Goal: Entertainment & Leisure: Consume media (video, audio)

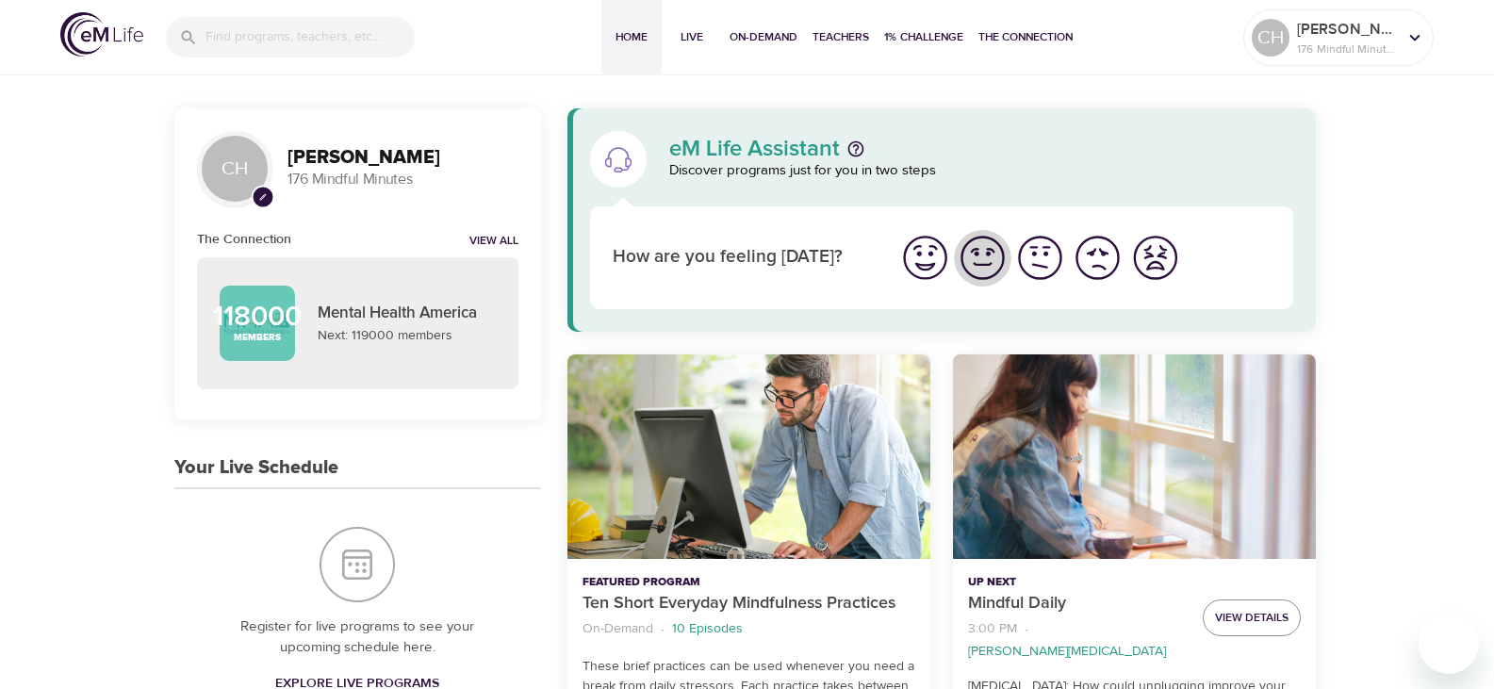
click at [972, 260] on img "I'm feeling good" at bounding box center [982, 258] width 52 height 52
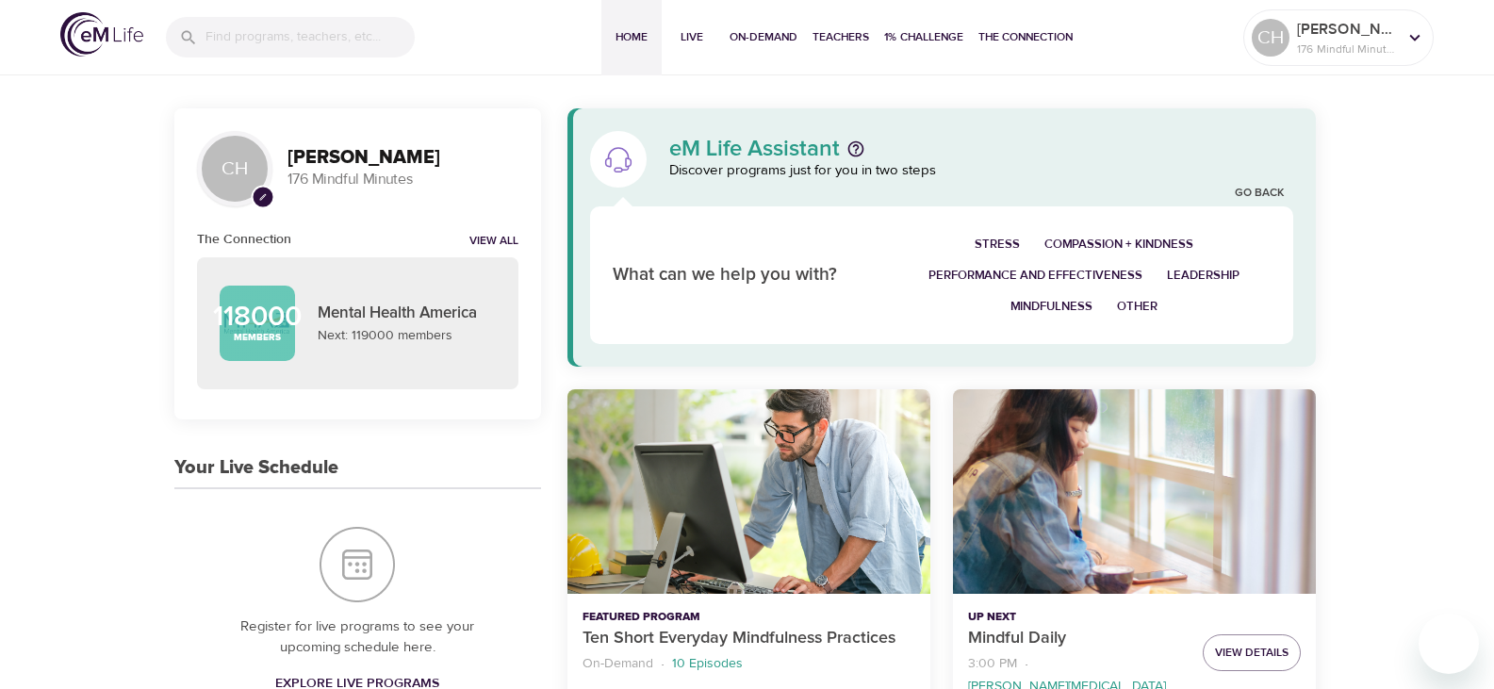
click at [1016, 237] on span "Stress" at bounding box center [996, 245] width 45 height 22
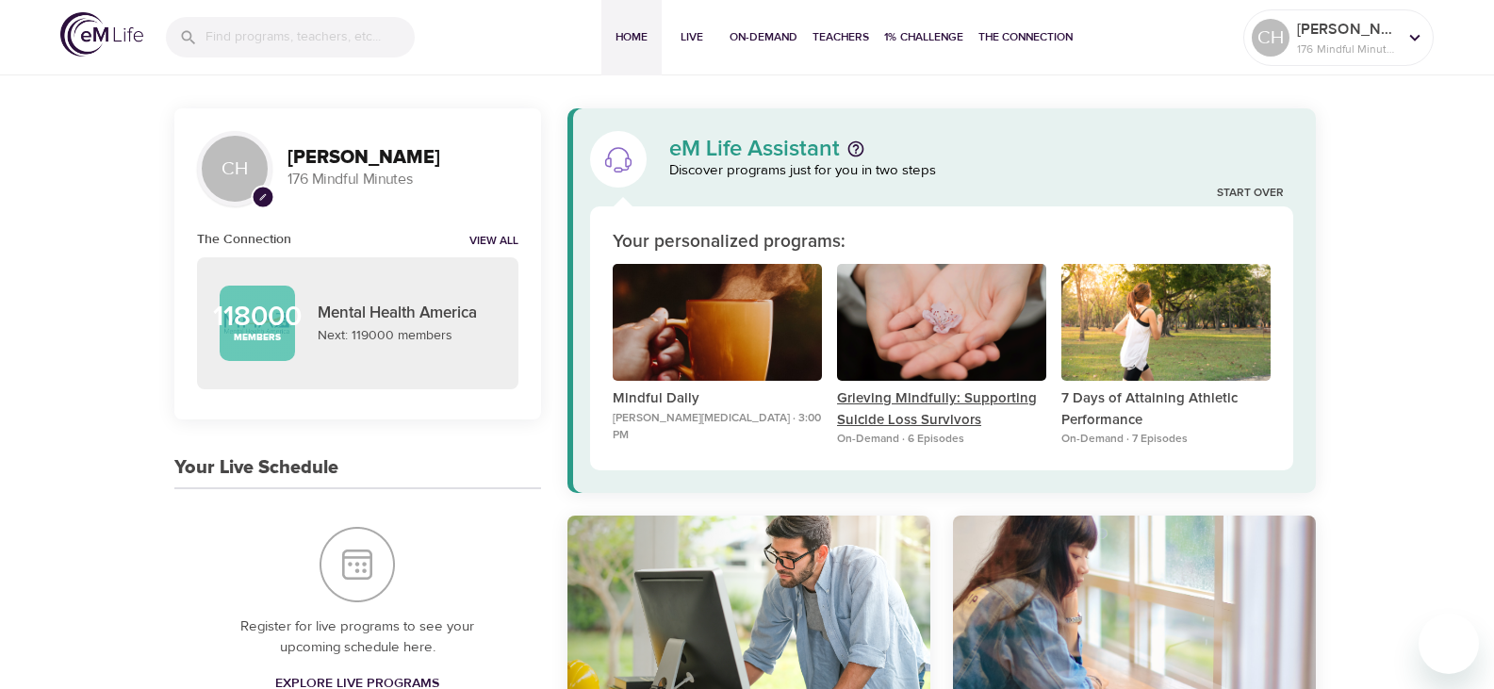
click at [923, 398] on p "Grieving Mindfully: Supporting Suicide Loss Survivors" at bounding box center [941, 409] width 209 height 42
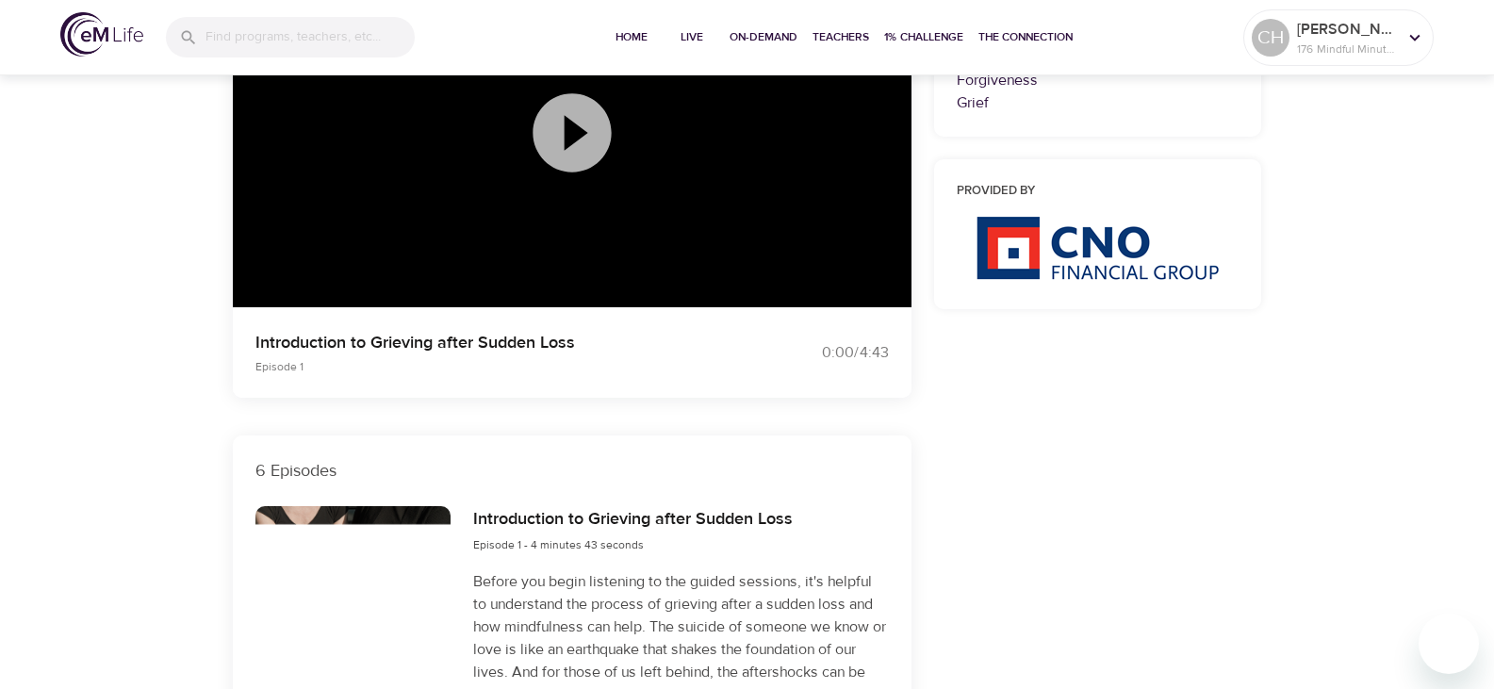
scroll to position [94, 0]
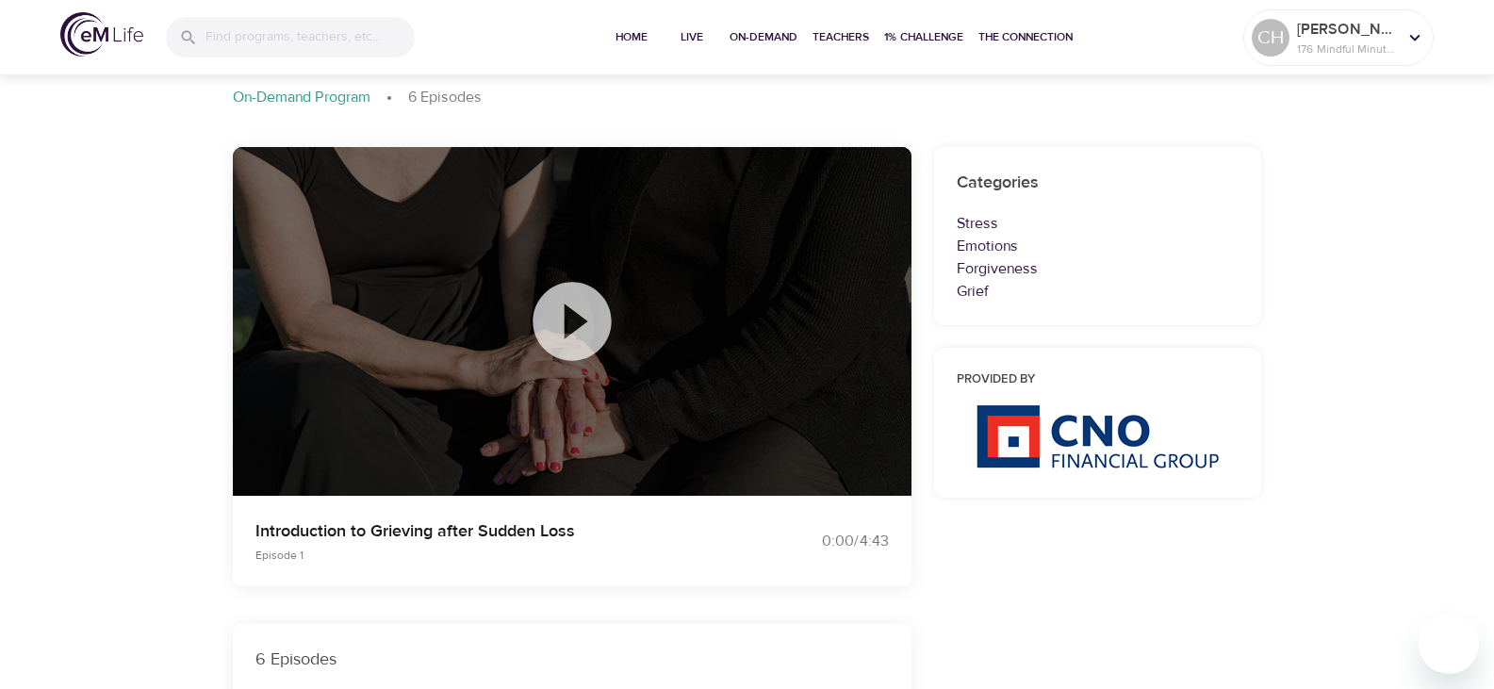
click at [681, 421] on div at bounding box center [572, 322] width 678 height 350
click at [572, 328] on icon at bounding box center [572, 321] width 94 height 94
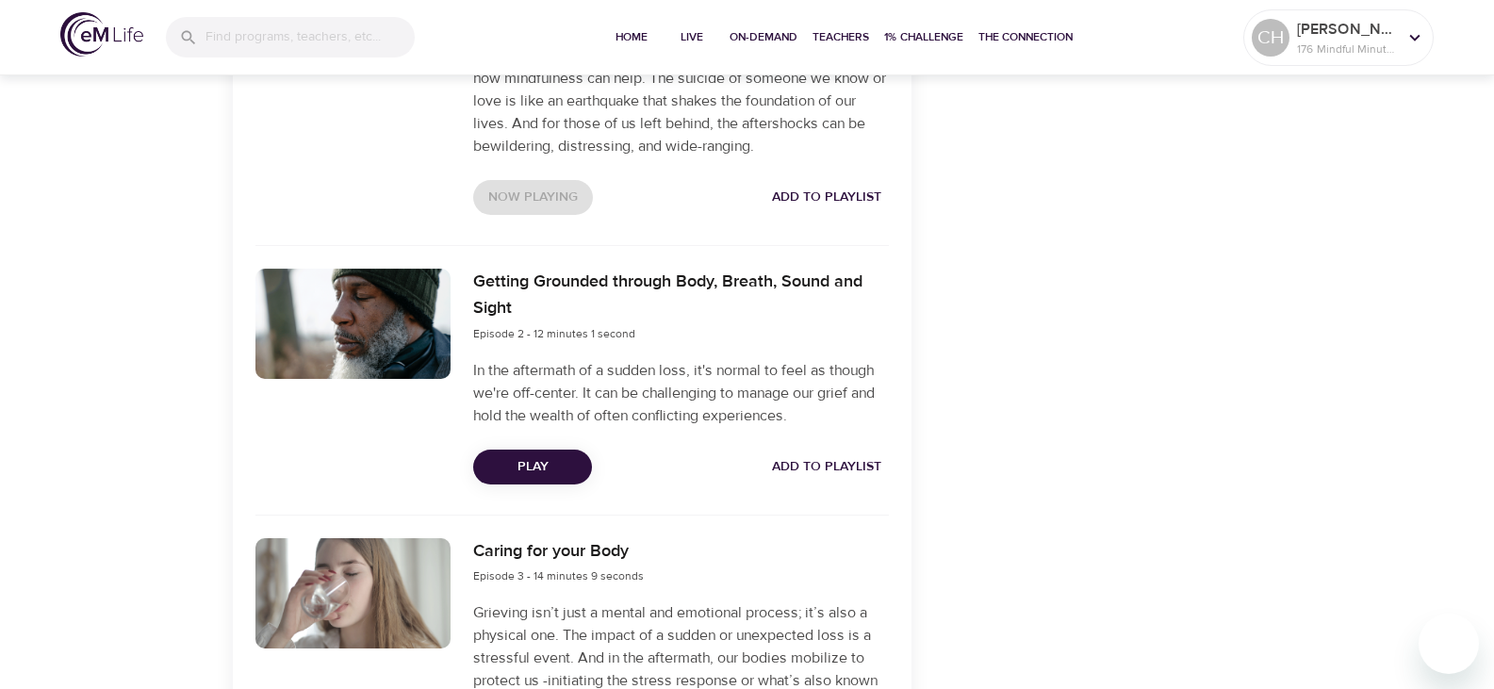
scroll to position [942, 0]
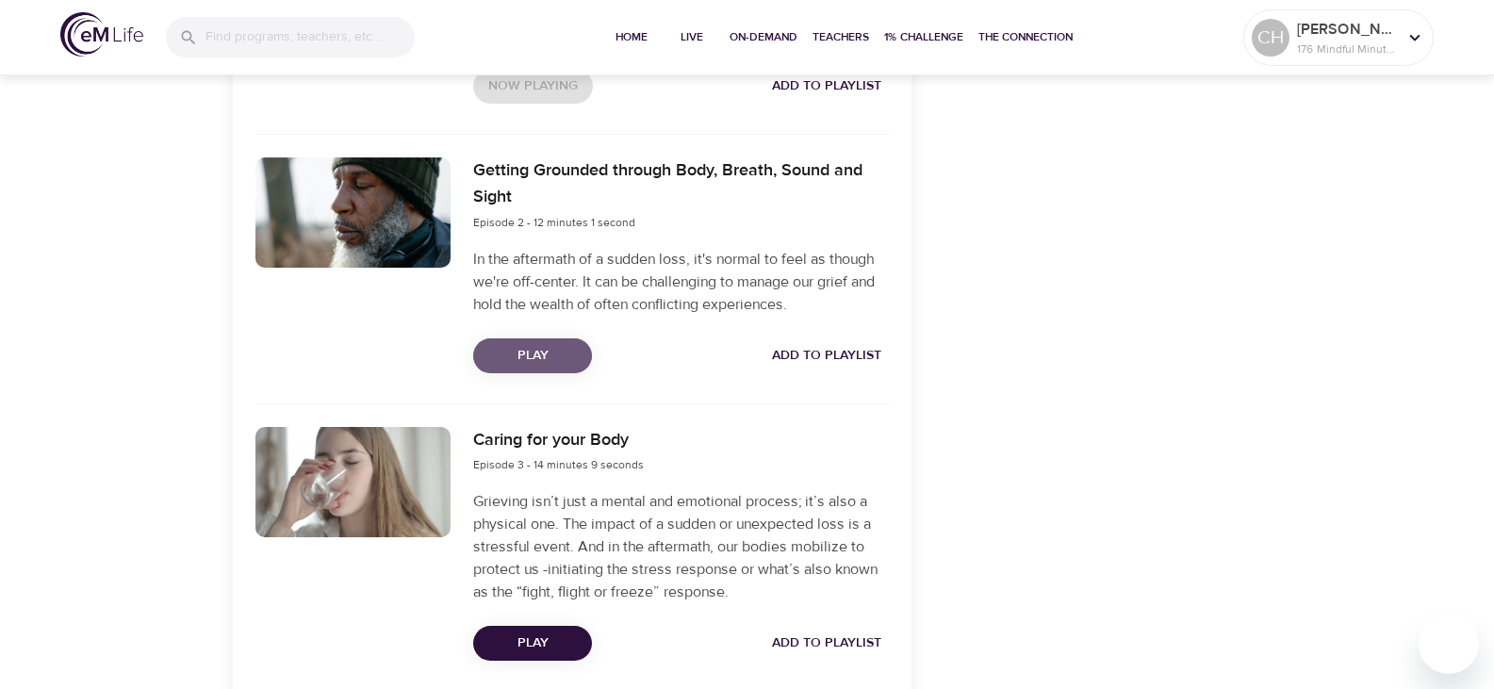
click at [537, 353] on span "Play" at bounding box center [532, 356] width 89 height 24
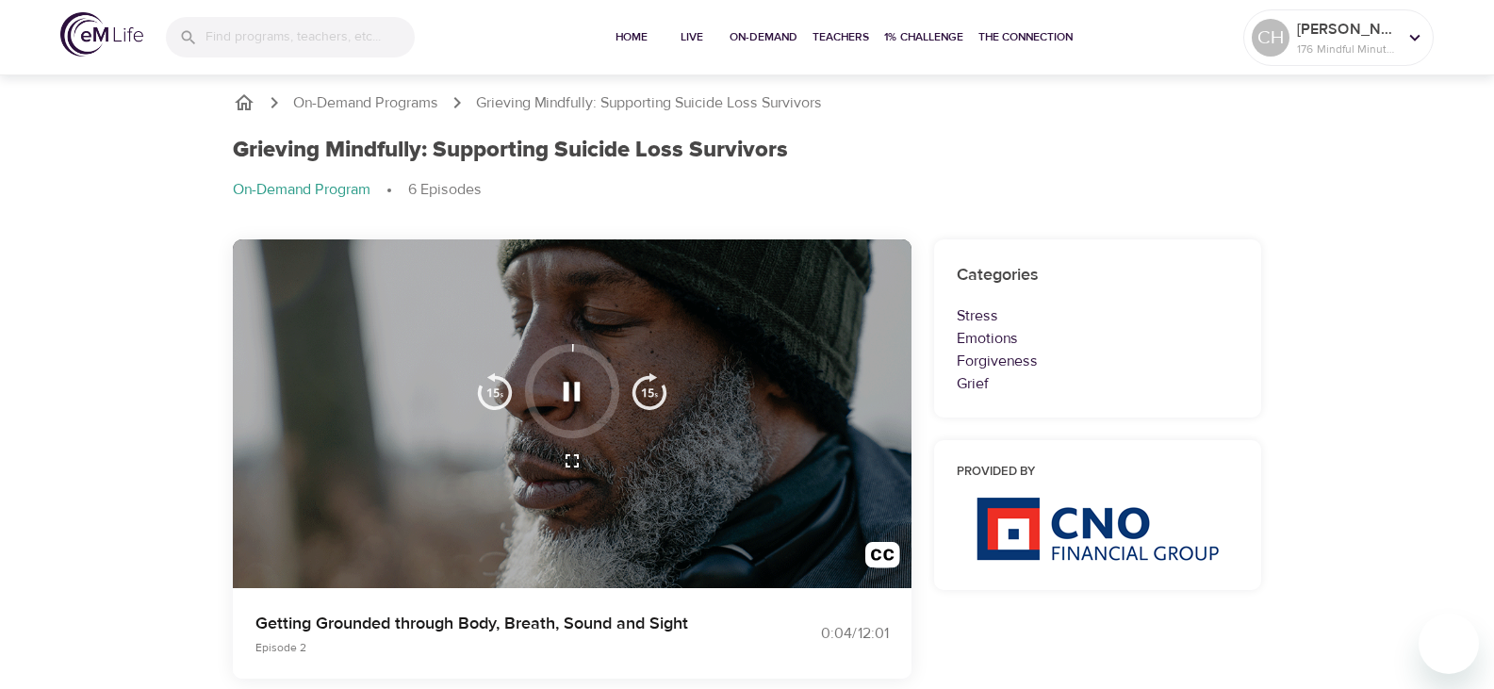
scroll to position [0, 0]
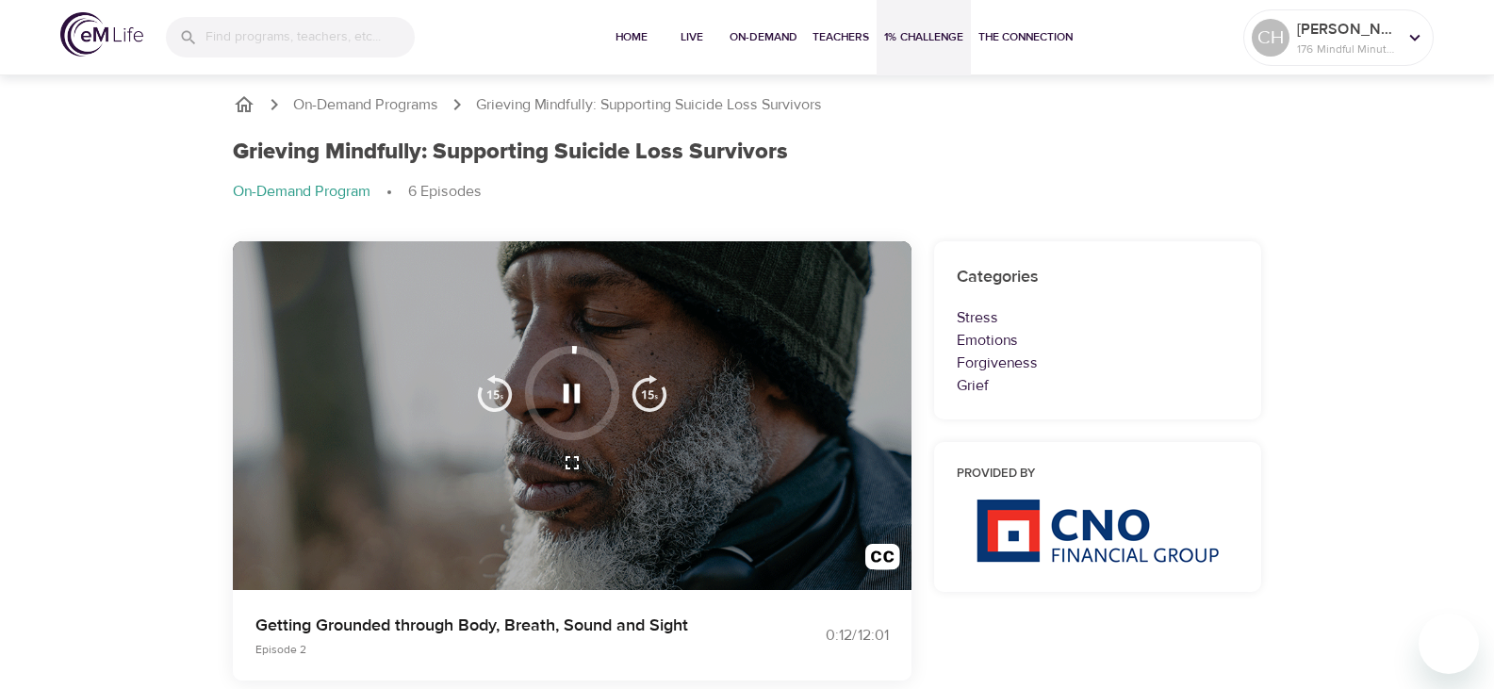
click at [908, 29] on span "1% Challenge" at bounding box center [923, 37] width 79 height 20
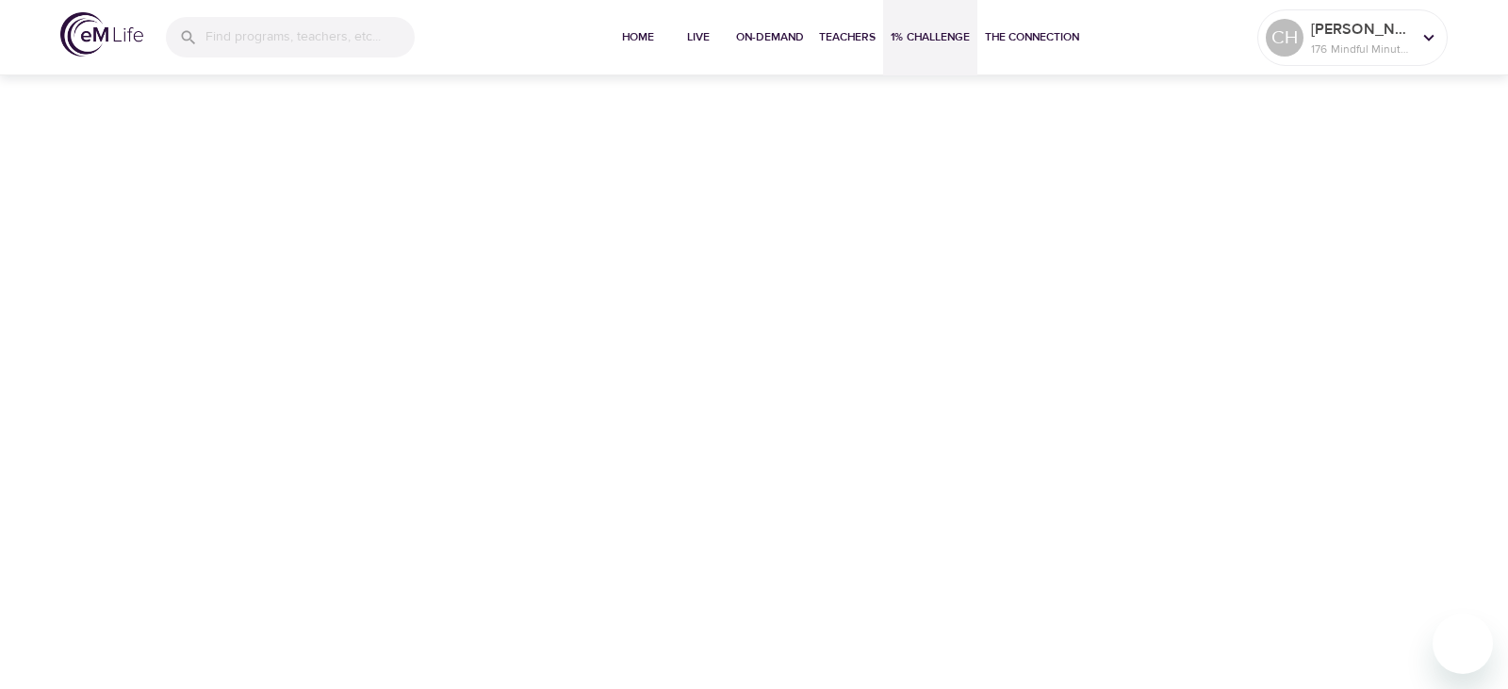
click at [928, 34] on span "1% Challenge" at bounding box center [929, 37] width 79 height 20
click at [771, 33] on span "On-Demand" at bounding box center [770, 37] width 68 height 20
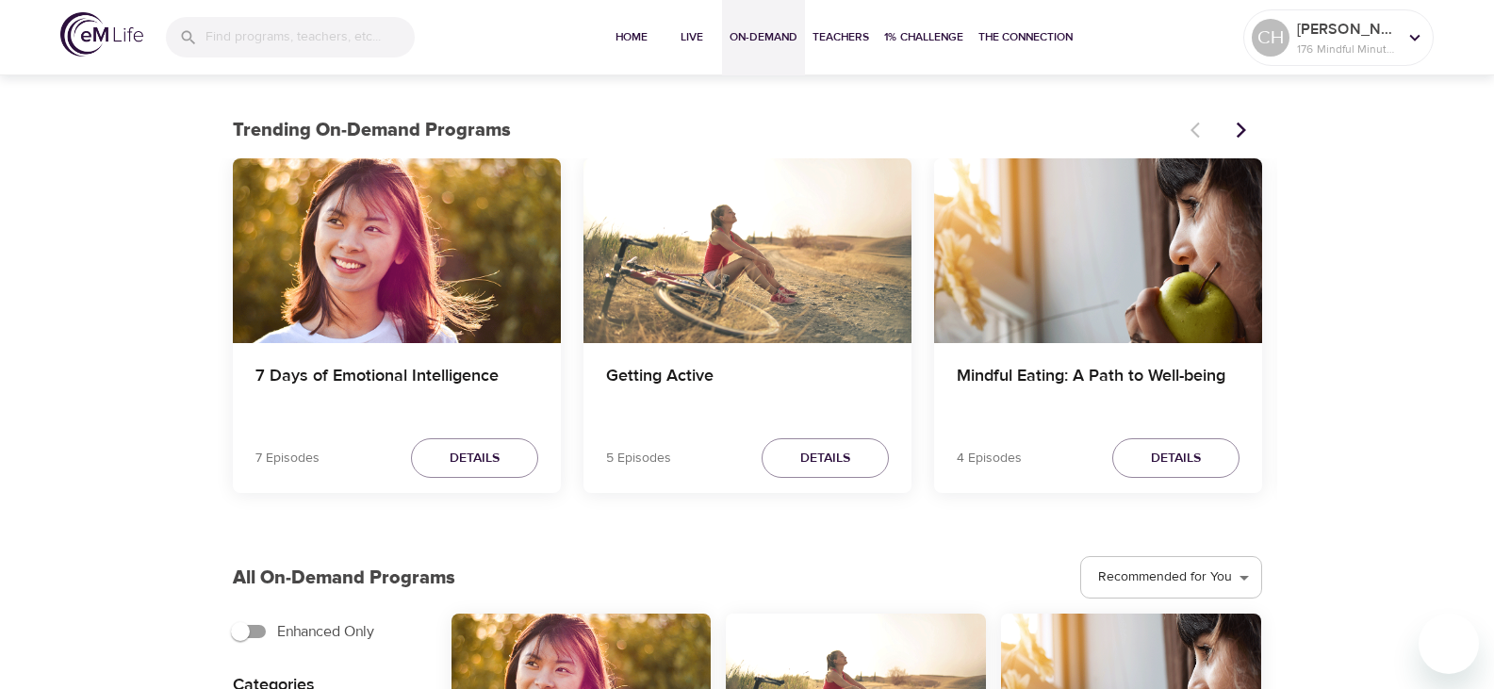
scroll to position [565, 0]
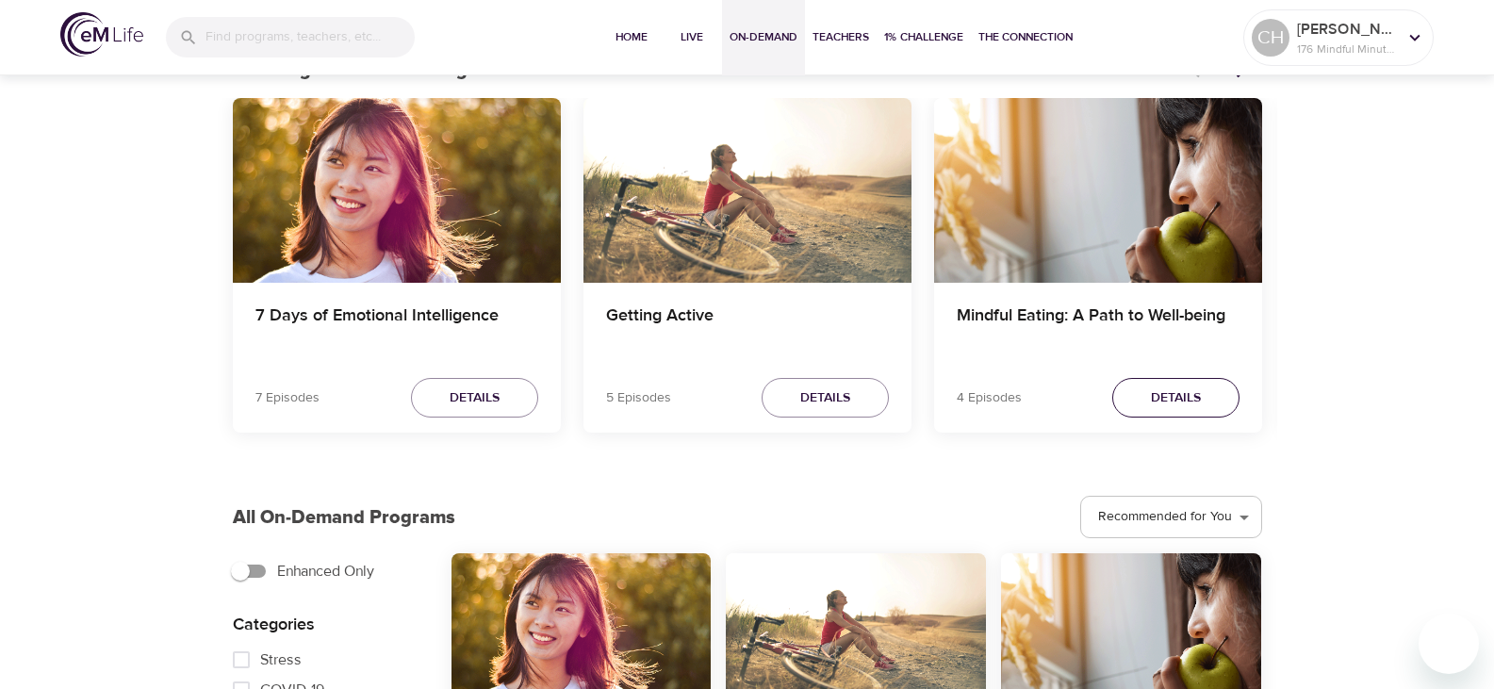
click at [1173, 401] on span "Details" at bounding box center [1176, 398] width 50 height 24
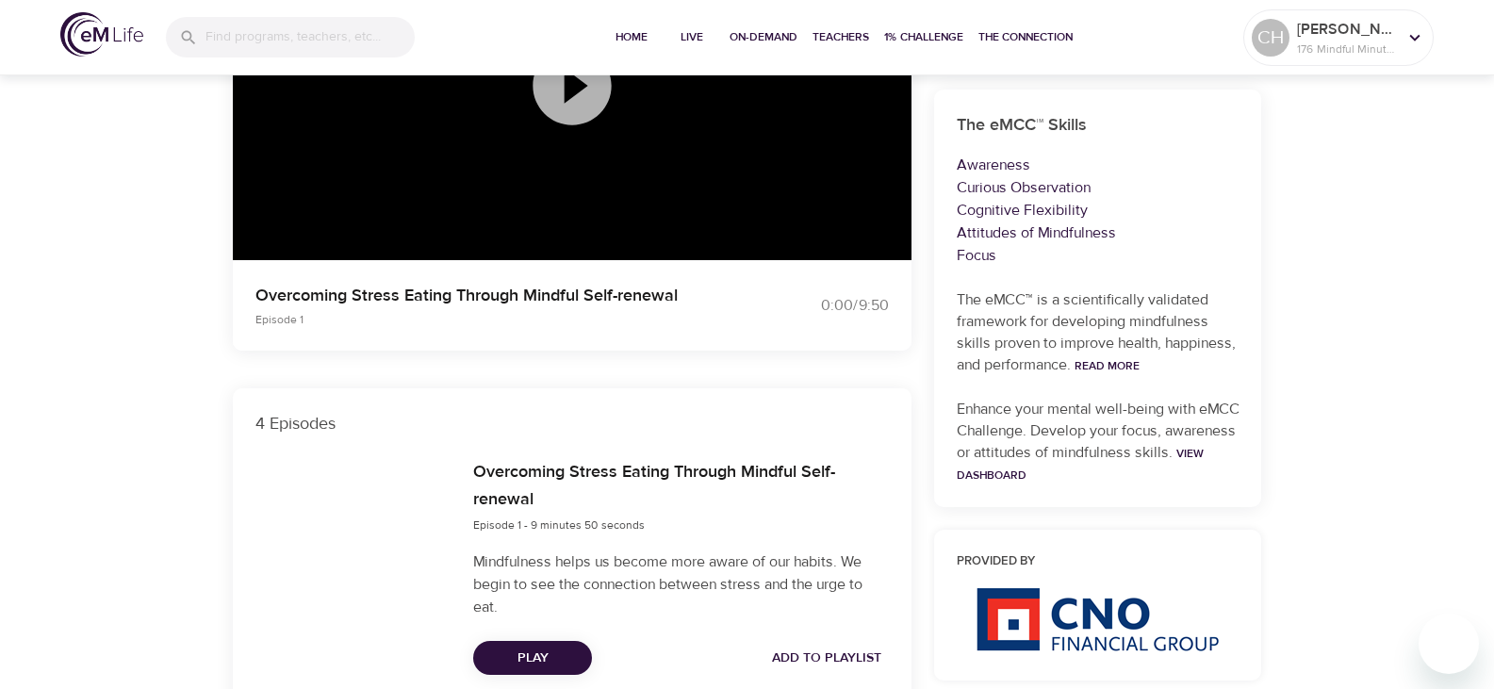
scroll to position [565, 0]
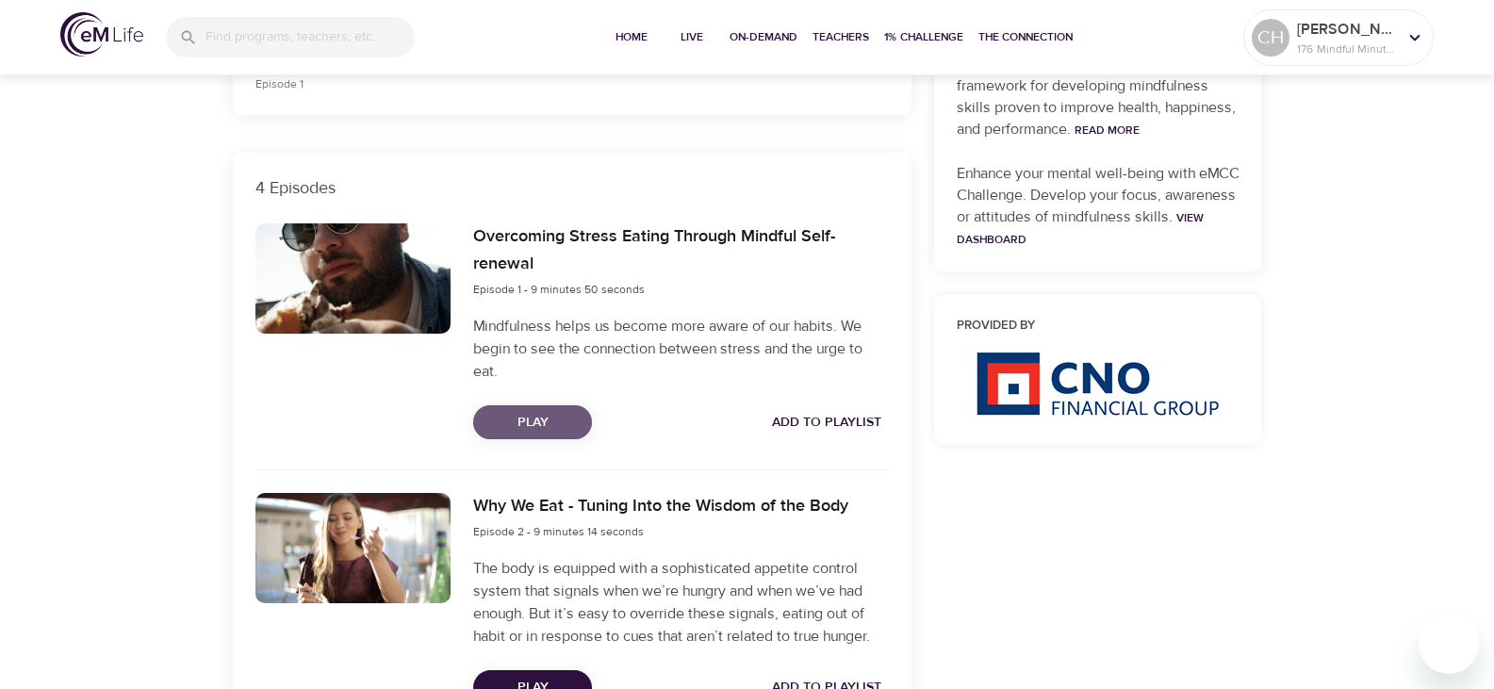
click at [526, 409] on button "Play" at bounding box center [532, 422] width 119 height 35
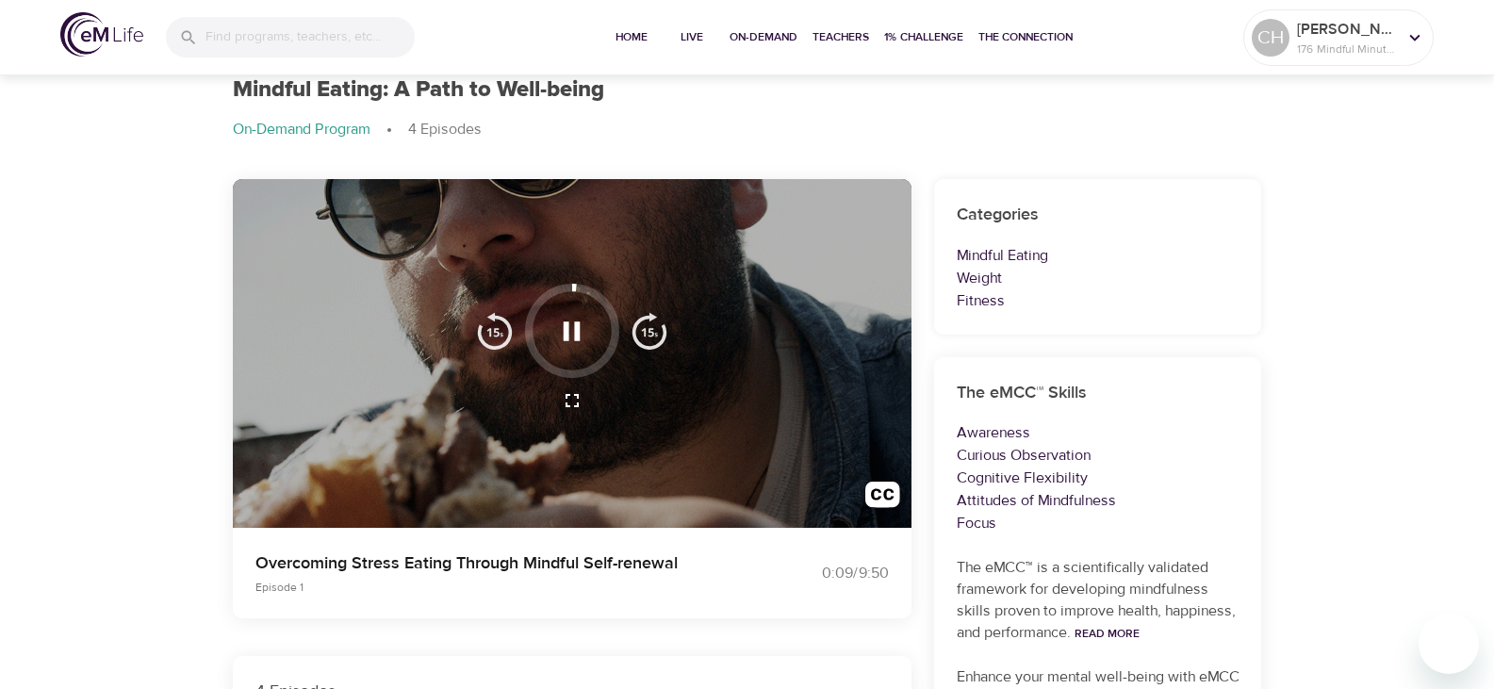
scroll to position [94, 0]
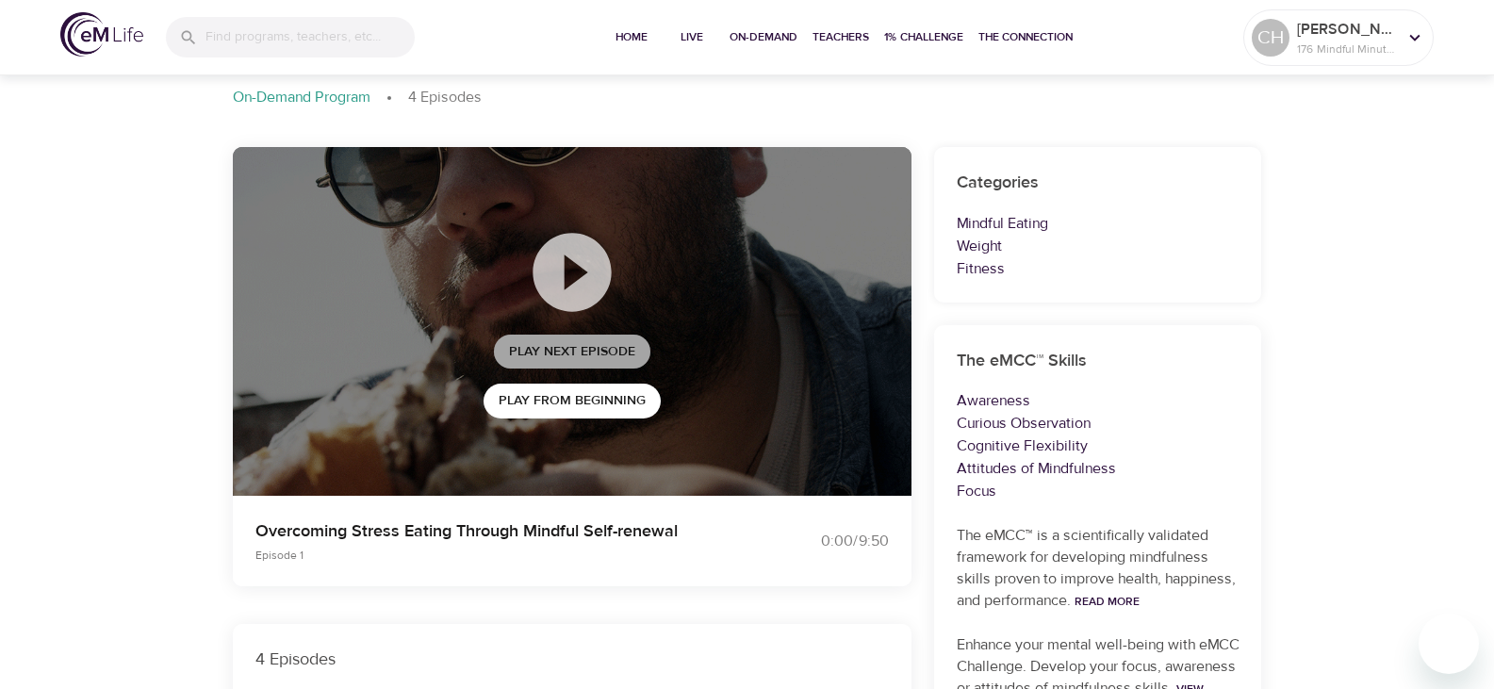
click at [562, 354] on span "Play Next Episode" at bounding box center [572, 352] width 126 height 24
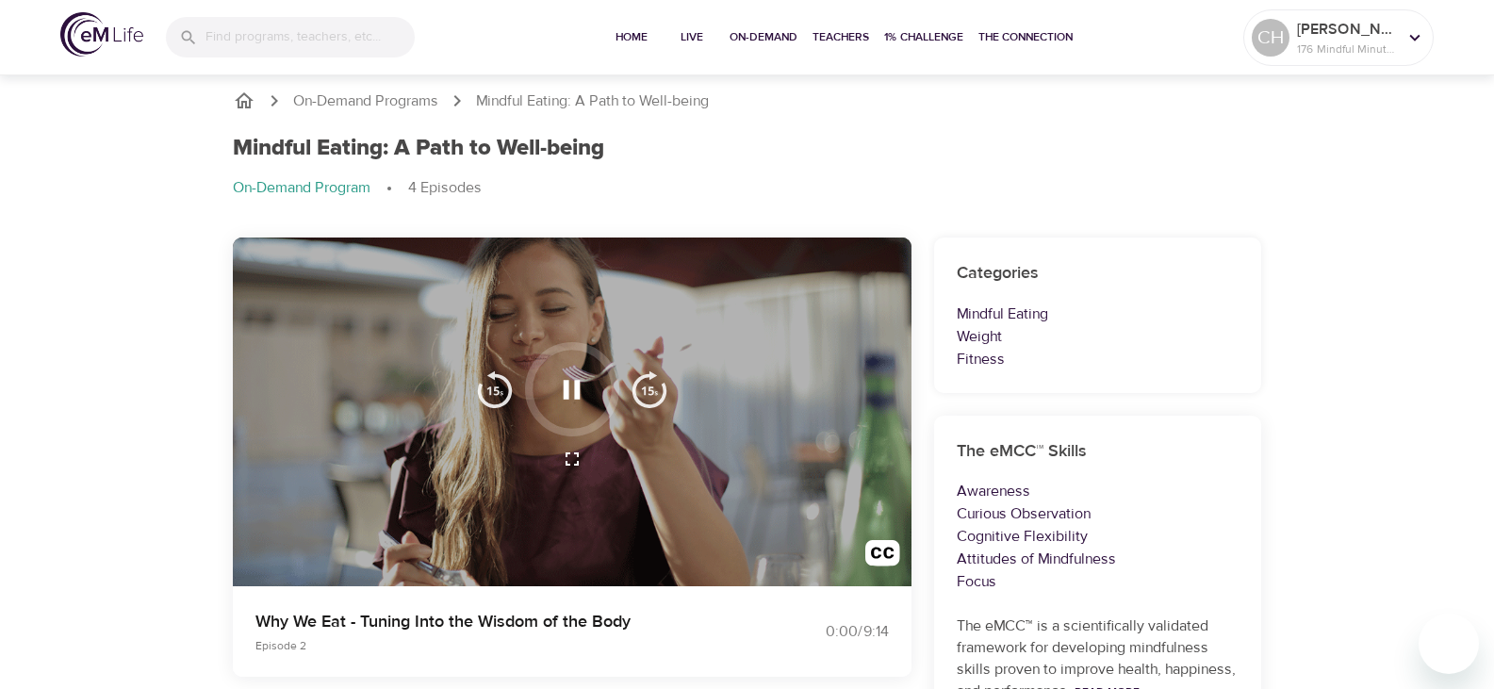
scroll to position [0, 0]
